Goal: Find contact information: Obtain details needed to contact an individual or organization

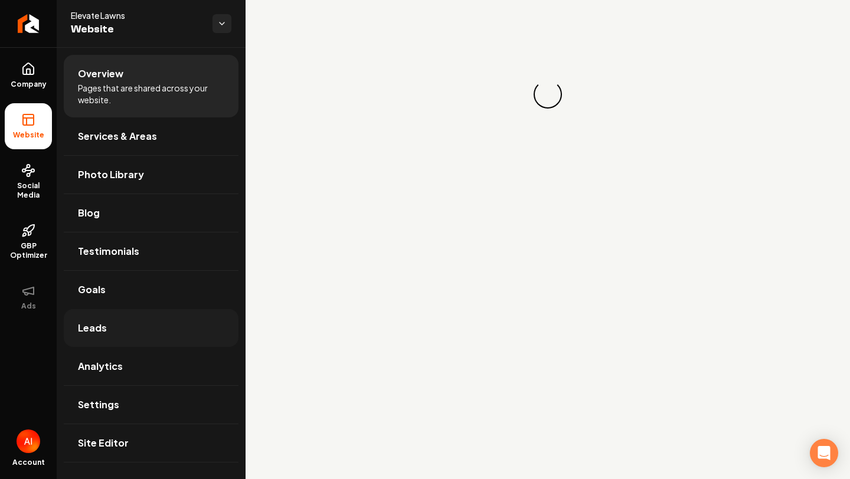
click at [118, 330] on link "Leads" at bounding box center [151, 328] width 175 height 38
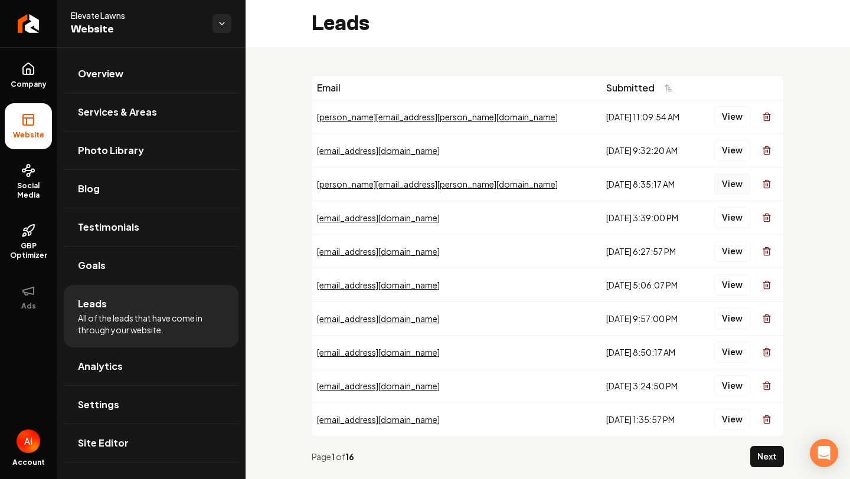
click at [723, 187] on button "View" at bounding box center [732, 184] width 36 height 21
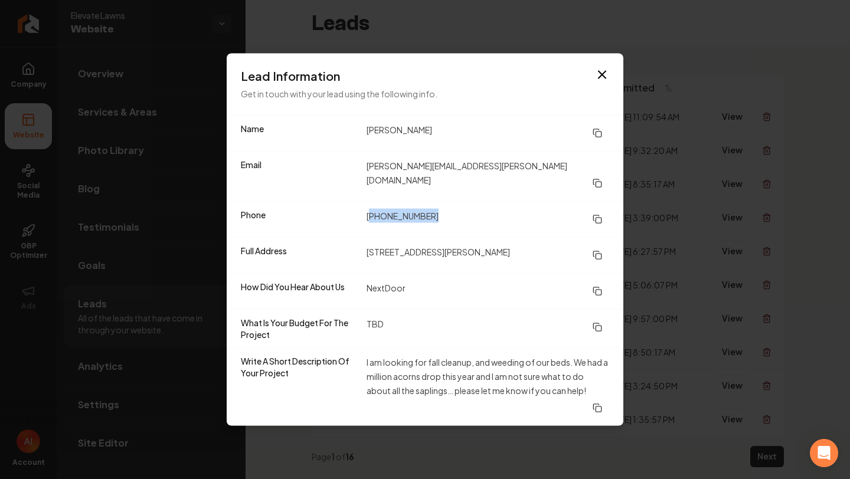
drag, startPoint x: 371, startPoint y: 211, endPoint x: 434, endPoint y: 210, distance: 63.1
click at [434, 210] on dd "[PHONE_NUMBER]" at bounding box center [487, 219] width 243 height 21
click at [432, 210] on dd "[PHONE_NUMBER]" at bounding box center [487, 219] width 243 height 21
drag, startPoint x: 366, startPoint y: 212, endPoint x: 570, endPoint y: 215, distance: 203.6
click at [569, 215] on dd "[PHONE_NUMBER]" at bounding box center [487, 219] width 243 height 21
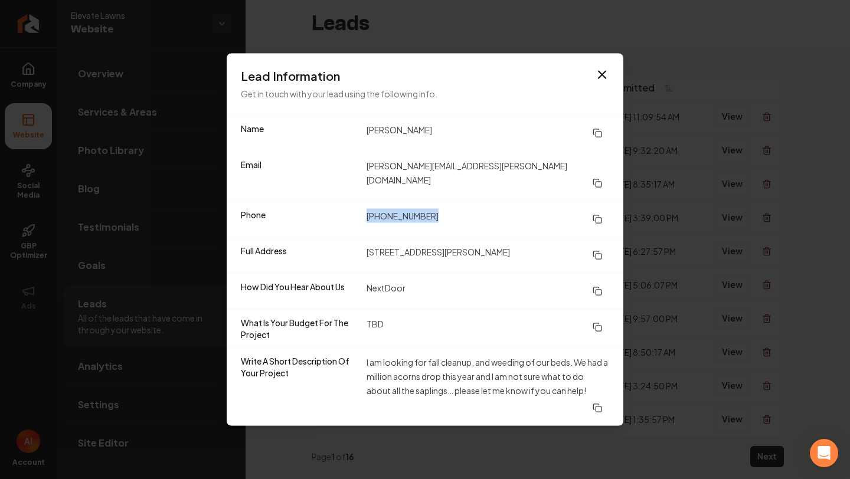
copy dd "[PHONE_NUMBER]"
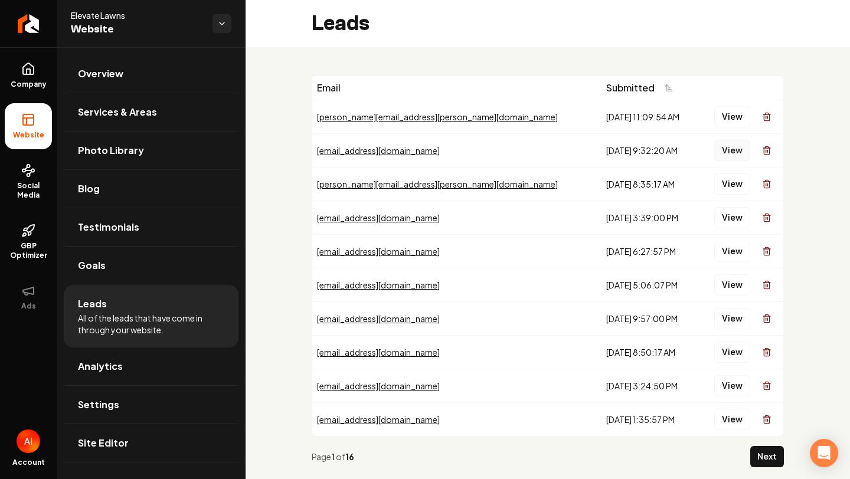
click at [732, 149] on button "View" at bounding box center [732, 150] width 36 height 21
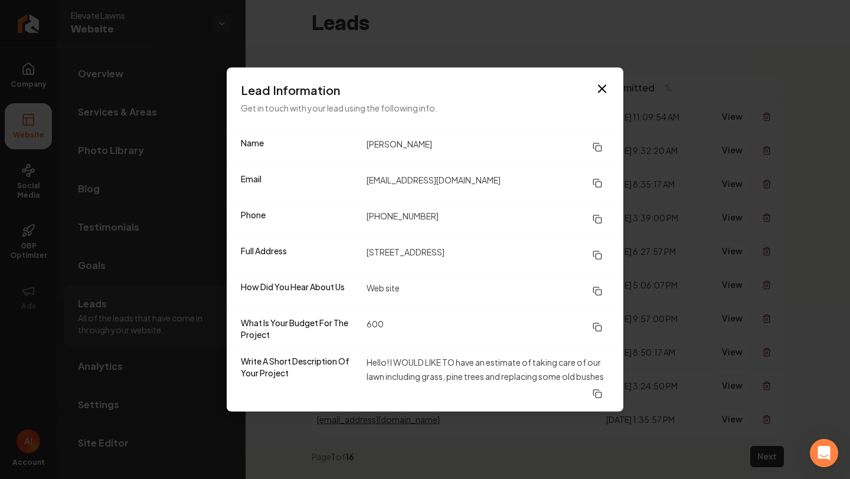
drag, startPoint x: 360, startPoint y: 145, endPoint x: 491, endPoint y: 142, distance: 131.1
click at [490, 143] on div "Name [PERSON_NAME]" at bounding box center [425, 147] width 397 height 35
copy div "[PERSON_NAME]"
drag, startPoint x: 364, startPoint y: 220, endPoint x: 528, endPoint y: 221, distance: 164.1
click at [528, 221] on div "Phone [PHONE_NUMBER]" at bounding box center [425, 219] width 397 height 36
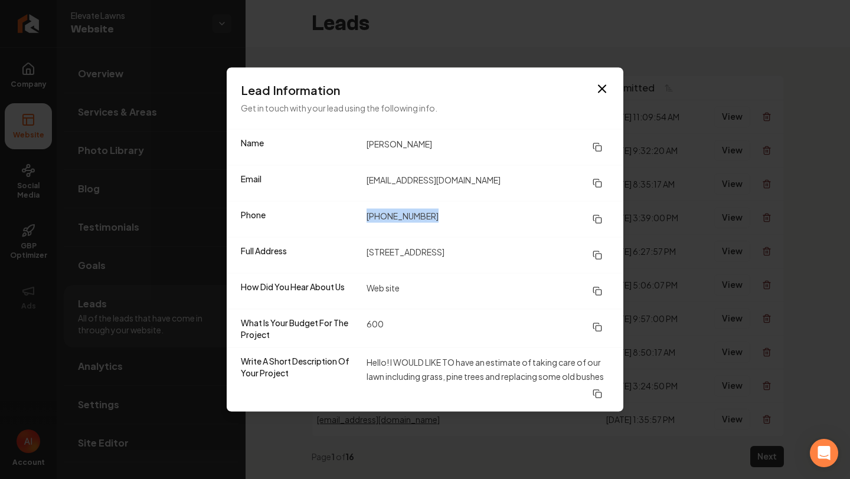
copy dd "[PHONE_NUMBER]"
drag, startPoint x: 369, startPoint y: 253, endPoint x: 549, endPoint y: 230, distance: 182.0
click at [553, 231] on dl "Name [PERSON_NAME] Email [PERSON_NAME][EMAIL_ADDRESS][DOMAIN_NAME] Phone [PHONE…" at bounding box center [425, 271] width 397 height 282
click at [457, 246] on dd "[STREET_ADDRESS]" at bounding box center [487, 255] width 243 height 21
drag, startPoint x: 363, startPoint y: 252, endPoint x: 493, endPoint y: 251, distance: 130.4
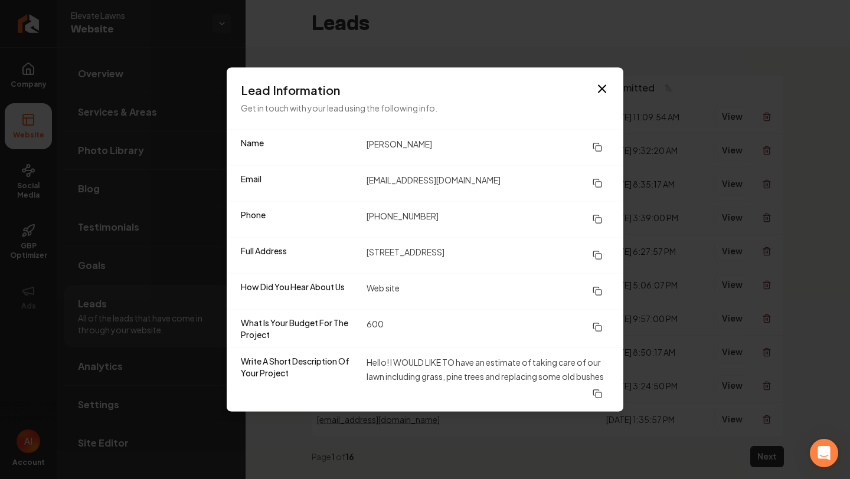
click at [493, 251] on div "Full Address [STREET_ADDRESS]" at bounding box center [425, 255] width 397 height 36
copy dd "[STREET_ADDRESS]"
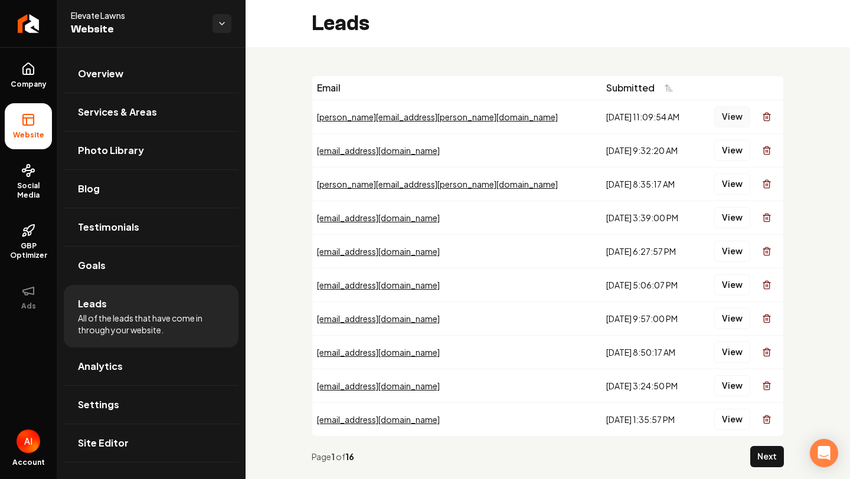
click at [729, 126] on button "View" at bounding box center [732, 116] width 36 height 21
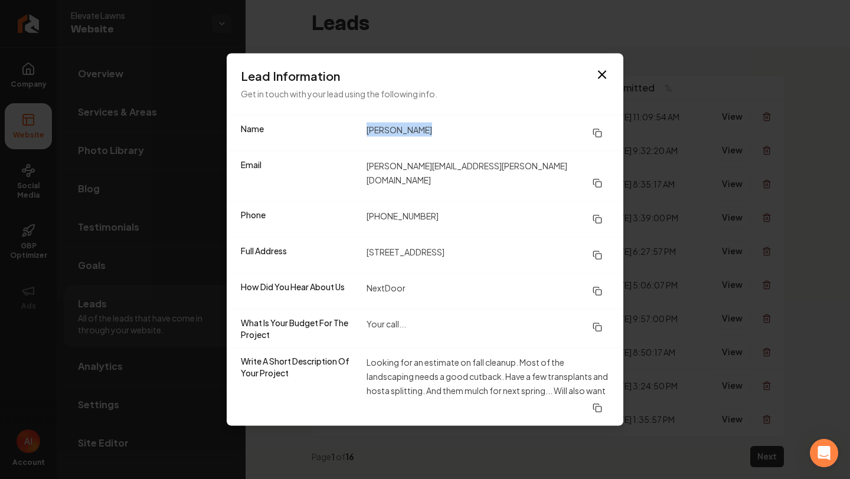
drag, startPoint x: 366, startPoint y: 138, endPoint x: 546, endPoint y: 132, distance: 179.5
click at [545, 133] on dd "[PERSON_NAME]" at bounding box center [487, 133] width 243 height 21
copy dd "[PERSON_NAME]"
drag, startPoint x: 366, startPoint y: 210, endPoint x: 565, endPoint y: 212, distance: 199.5
click at [563, 212] on div "Phone [PHONE_NUMBER]" at bounding box center [425, 219] width 397 height 36
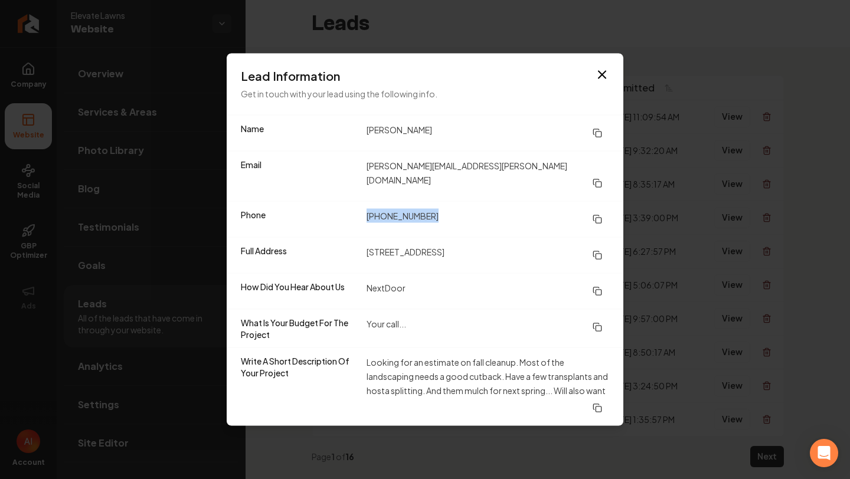
copy dd "[PHONE_NUMBER]"
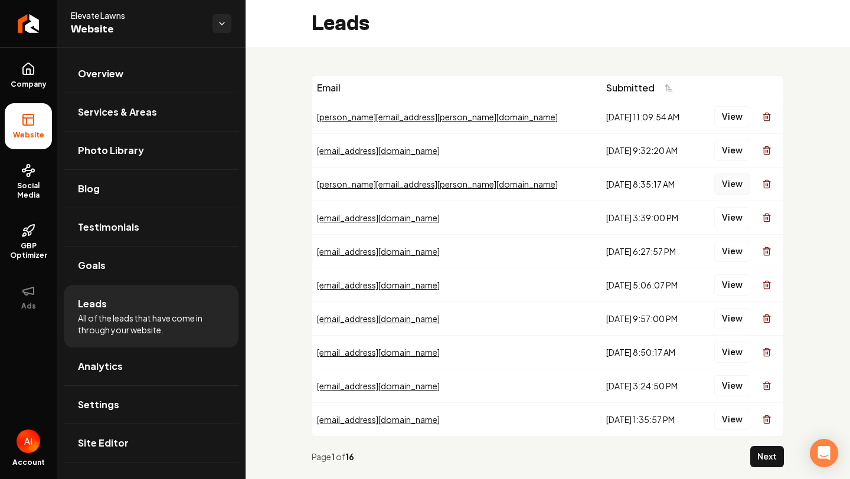
click at [724, 182] on button "View" at bounding box center [732, 184] width 36 height 21
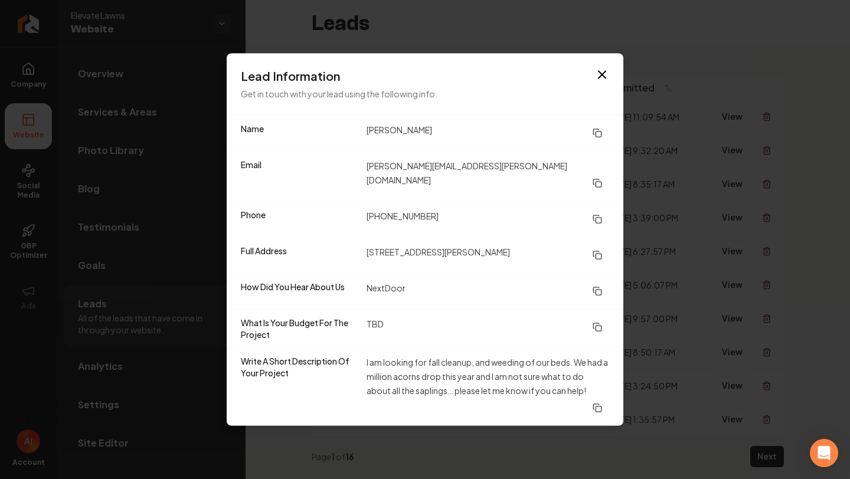
drag, startPoint x: 365, startPoint y: 135, endPoint x: 533, endPoint y: 139, distance: 168.8
click at [530, 138] on div "Name [PERSON_NAME]" at bounding box center [425, 133] width 397 height 35
copy dd "[PERSON_NAME]"
click at [545, 68] on div "Lead Information Get in touch with your lead using the following info." at bounding box center [425, 84] width 397 height 61
drag, startPoint x: 362, startPoint y: 243, endPoint x: 553, endPoint y: 237, distance: 191.3
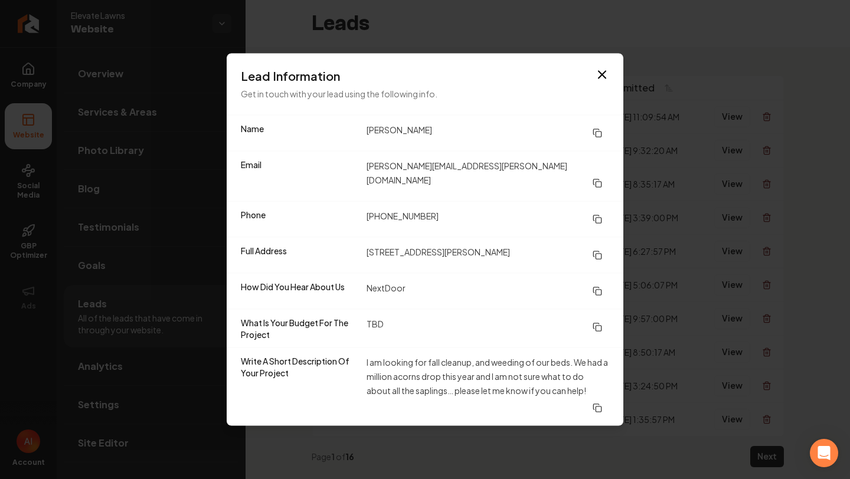
click at [559, 238] on div "Full Address [STREET_ADDRESS][PERSON_NAME]" at bounding box center [425, 255] width 397 height 36
drag, startPoint x: 366, startPoint y: 242, endPoint x: 536, endPoint y: 239, distance: 170.0
click at [538, 239] on div "Full Address [STREET_ADDRESS][PERSON_NAME]" at bounding box center [425, 255] width 397 height 36
copy dd "[STREET_ADDRESS][PERSON_NAME]"
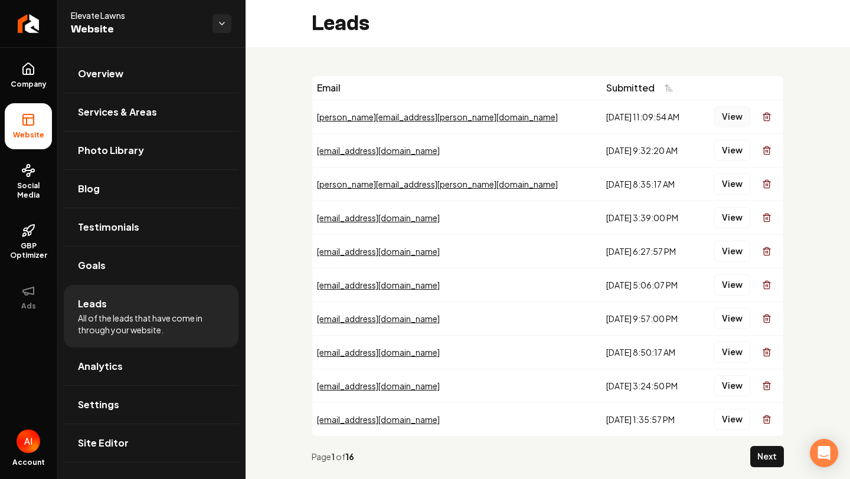
click at [719, 114] on button "View" at bounding box center [732, 116] width 36 height 21
click at [732, 156] on button "View" at bounding box center [732, 150] width 36 height 21
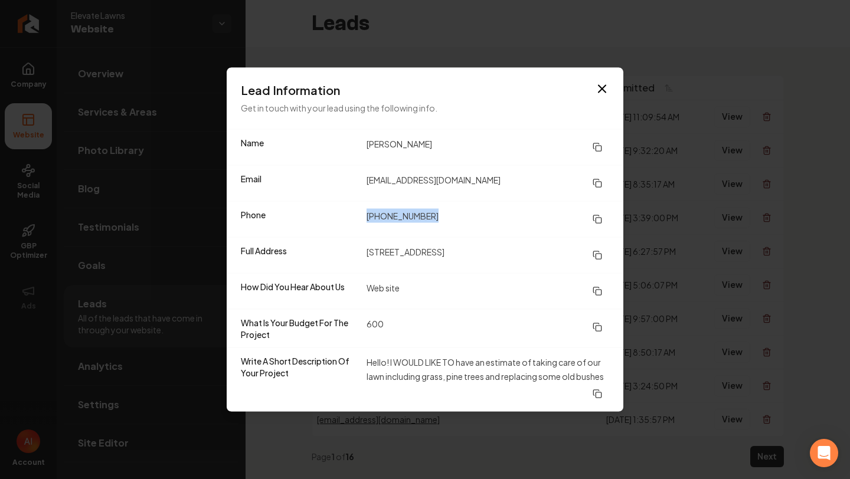
drag, startPoint x: 363, startPoint y: 215, endPoint x: 501, endPoint y: 211, distance: 138.2
click at [500, 214] on div "Phone [PHONE_NUMBER]" at bounding box center [425, 219] width 397 height 36
copy dd "[PHONE_NUMBER]"
click at [456, 172] on div "Email [EMAIL_ADDRESS][DOMAIN_NAME]" at bounding box center [425, 183] width 397 height 36
drag, startPoint x: 362, startPoint y: 149, endPoint x: 520, endPoint y: 148, distance: 158.2
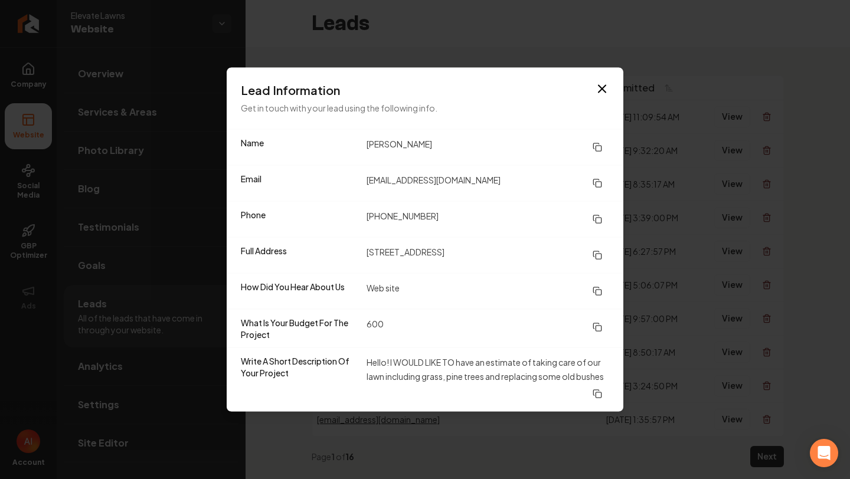
click at [520, 148] on div "Name [PERSON_NAME]" at bounding box center [425, 147] width 397 height 35
copy dd "[PERSON_NAME]"
drag, startPoint x: 366, startPoint y: 214, endPoint x: 495, endPoint y: 214, distance: 128.7
click at [495, 215] on dd "[PHONE_NUMBER]" at bounding box center [487, 219] width 243 height 21
drag, startPoint x: 364, startPoint y: 255, endPoint x: 608, endPoint y: 256, distance: 244.3
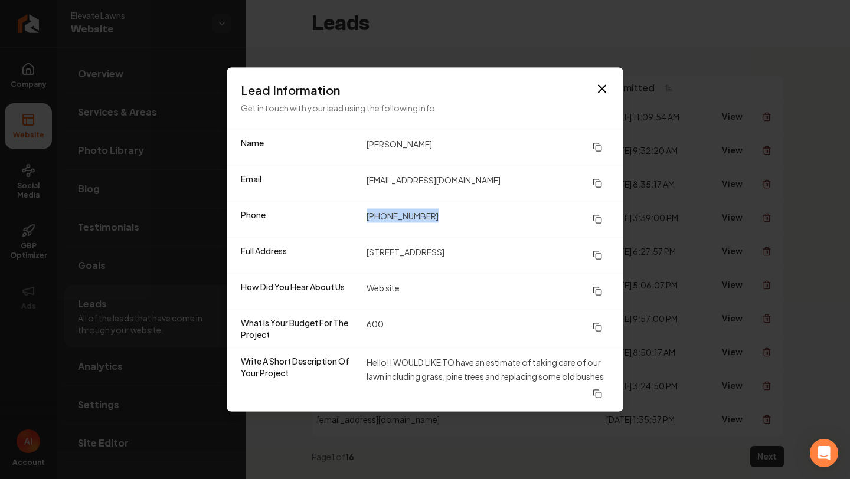
click at [607, 256] on div "Full Address [STREET_ADDRESS]" at bounding box center [425, 255] width 397 height 36
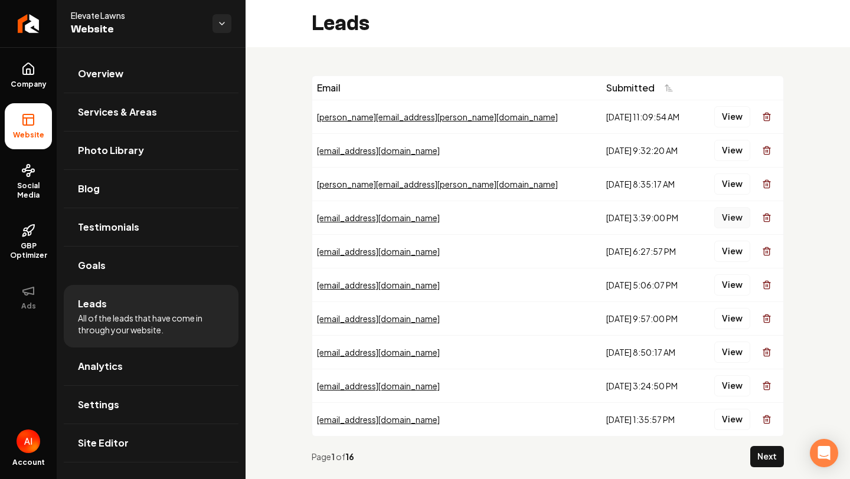
click at [728, 215] on button "View" at bounding box center [732, 217] width 36 height 21
click at [731, 250] on button "View" at bounding box center [732, 251] width 36 height 21
